Goal: Task Accomplishment & Management: Complete application form

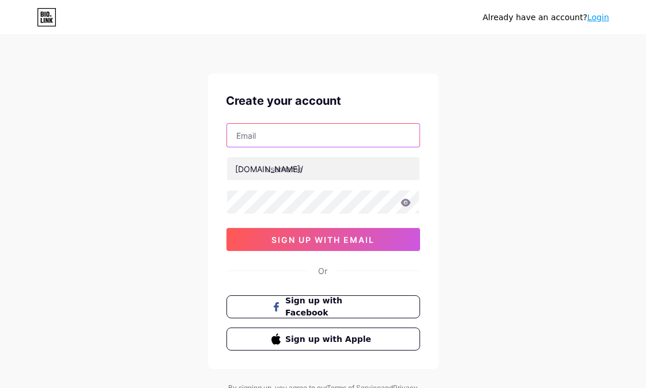
click at [278, 131] on input "text" at bounding box center [323, 135] width 192 height 23
type input "[EMAIL_ADDRESS][DOMAIN_NAME]"
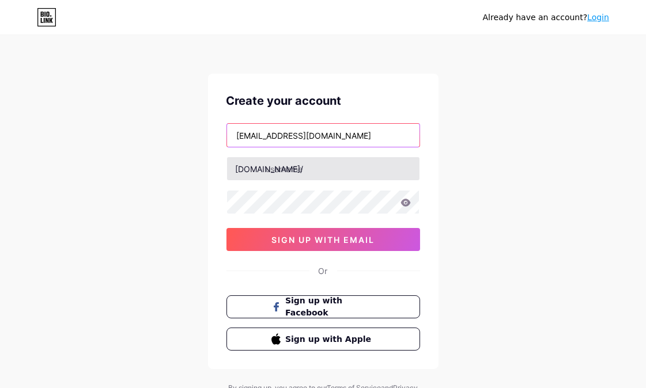
drag, startPoint x: 292, startPoint y: 139, endPoint x: 287, endPoint y: 164, distance: 25.9
click at [239, 129] on input "[EMAIL_ADDRESS][DOMAIN_NAME]" at bounding box center [323, 135] width 192 height 23
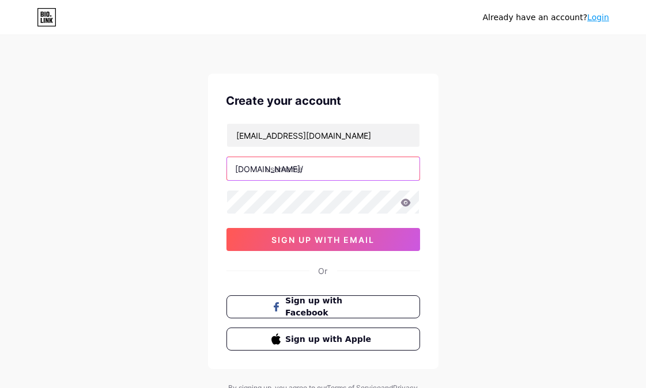
click at [301, 170] on input "text" at bounding box center [323, 168] width 192 height 23
paste input "olutionsstores"
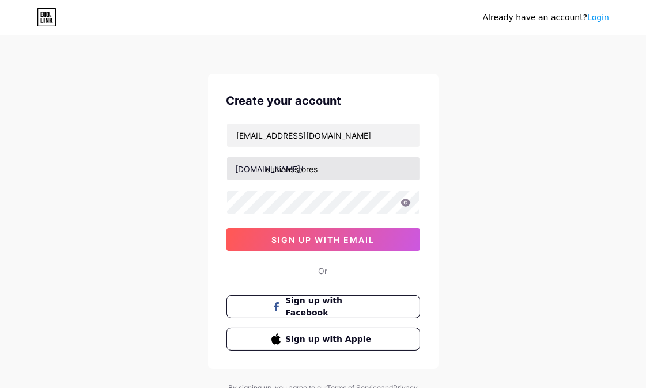
click at [264, 168] on div "[DOMAIN_NAME]/" at bounding box center [270, 169] width 68 height 12
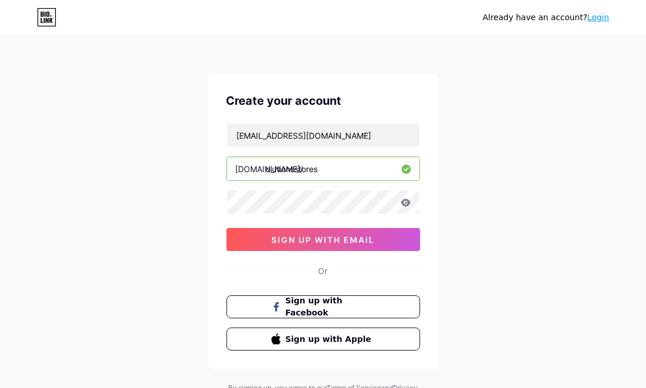
click at [264, 171] on div "[DOMAIN_NAME]/" at bounding box center [270, 169] width 68 height 12
click at [265, 171] on div "[DOMAIN_NAME]/" at bounding box center [270, 169] width 68 height 12
click at [267, 171] on input "olutionsstores" at bounding box center [323, 168] width 192 height 23
type input "solutionsstores"
click at [115, 236] on div "Already have an account? Login Create your account [EMAIL_ADDRESS][DOMAIN_NAME]…" at bounding box center [323, 220] width 646 height 441
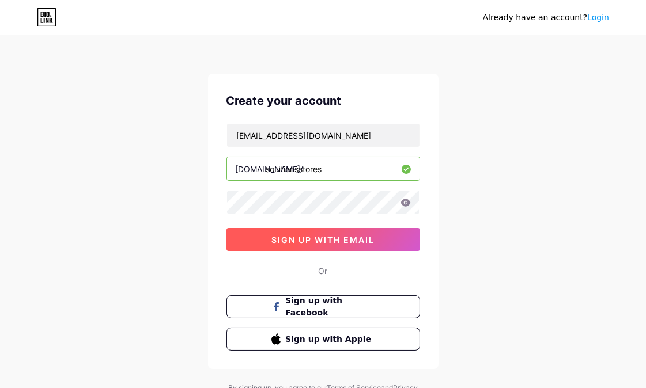
click at [245, 243] on button "sign up with email" at bounding box center [323, 239] width 194 height 23
